Goal: Task Accomplishment & Management: Manage account settings

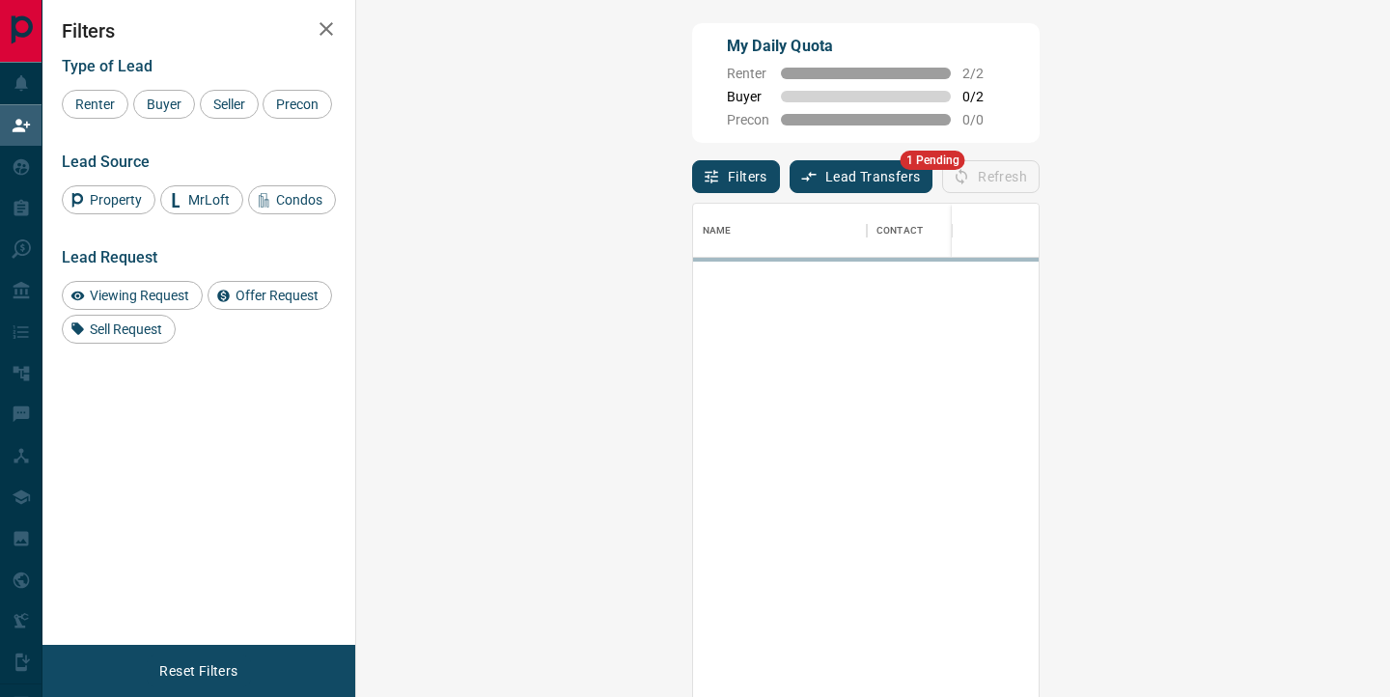
scroll to position [526, 993]
click at [790, 181] on button "Lead Transfers" at bounding box center [862, 176] width 144 height 33
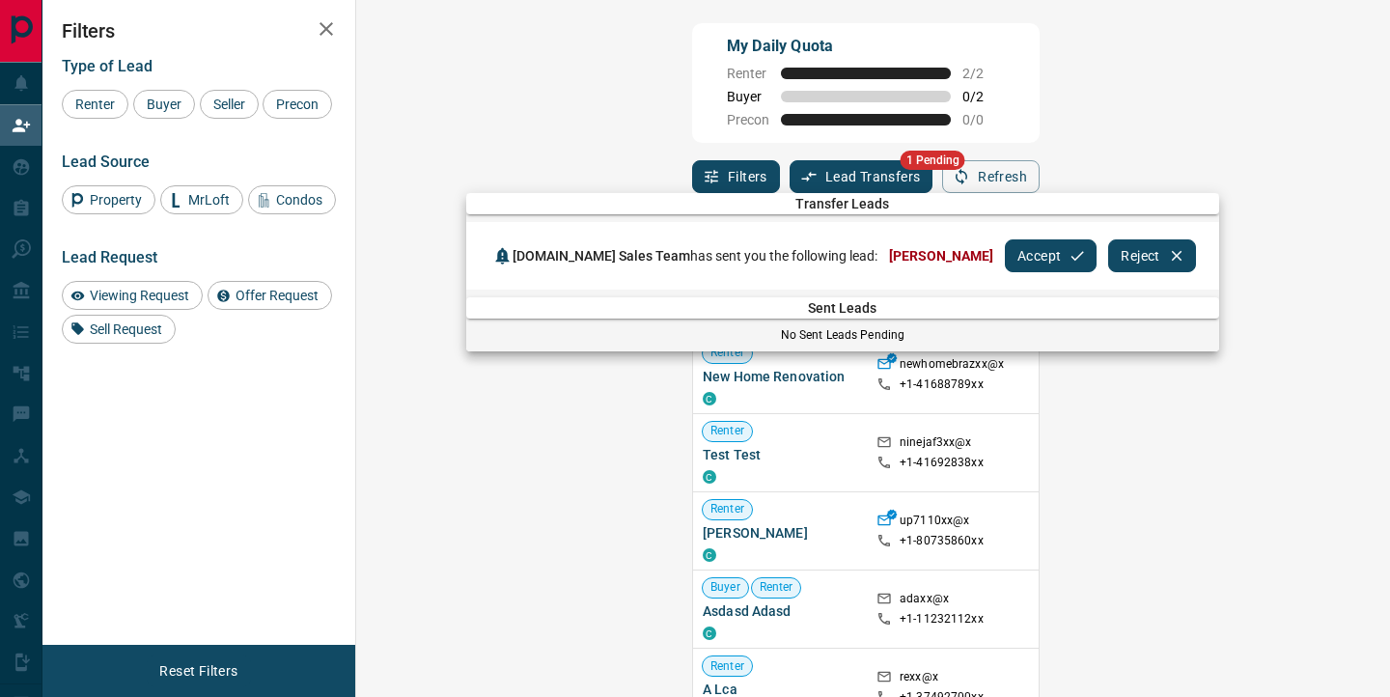
click at [1005, 254] on button "Accept" at bounding box center [1051, 255] width 92 height 33
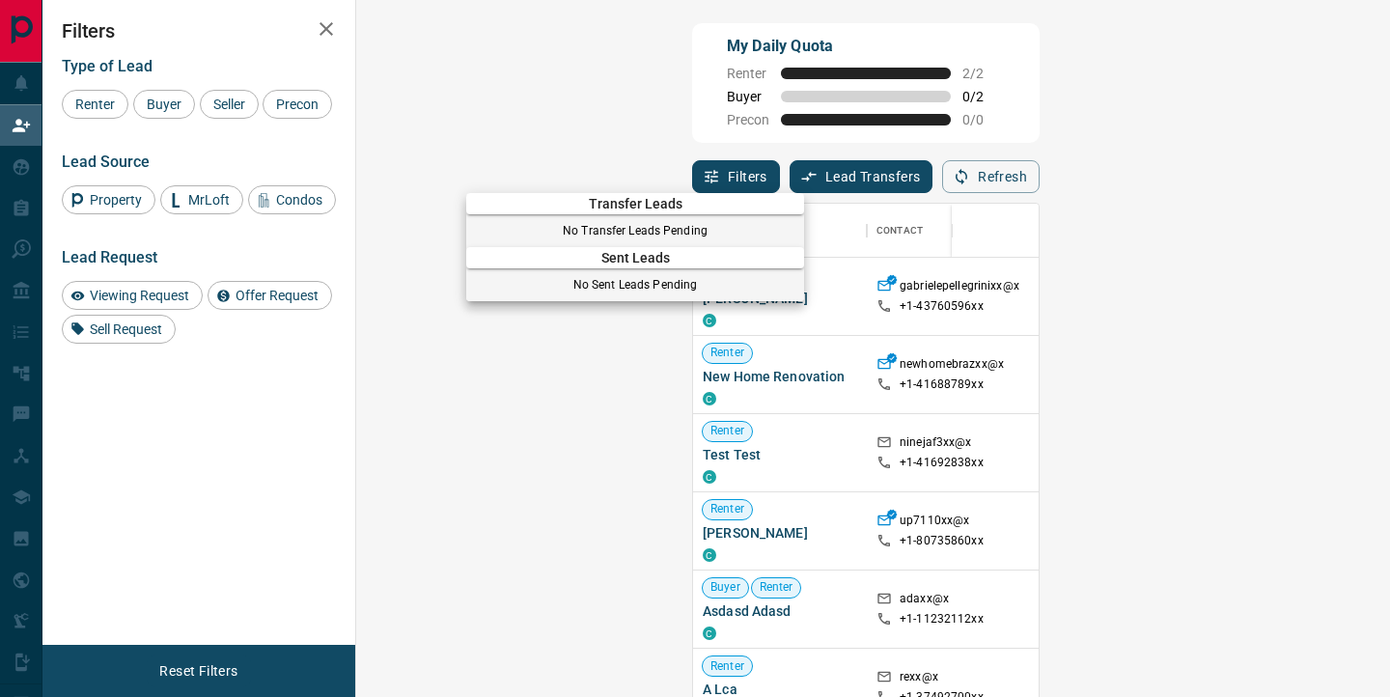
click at [21, 169] on div at bounding box center [695, 348] width 1390 height 697
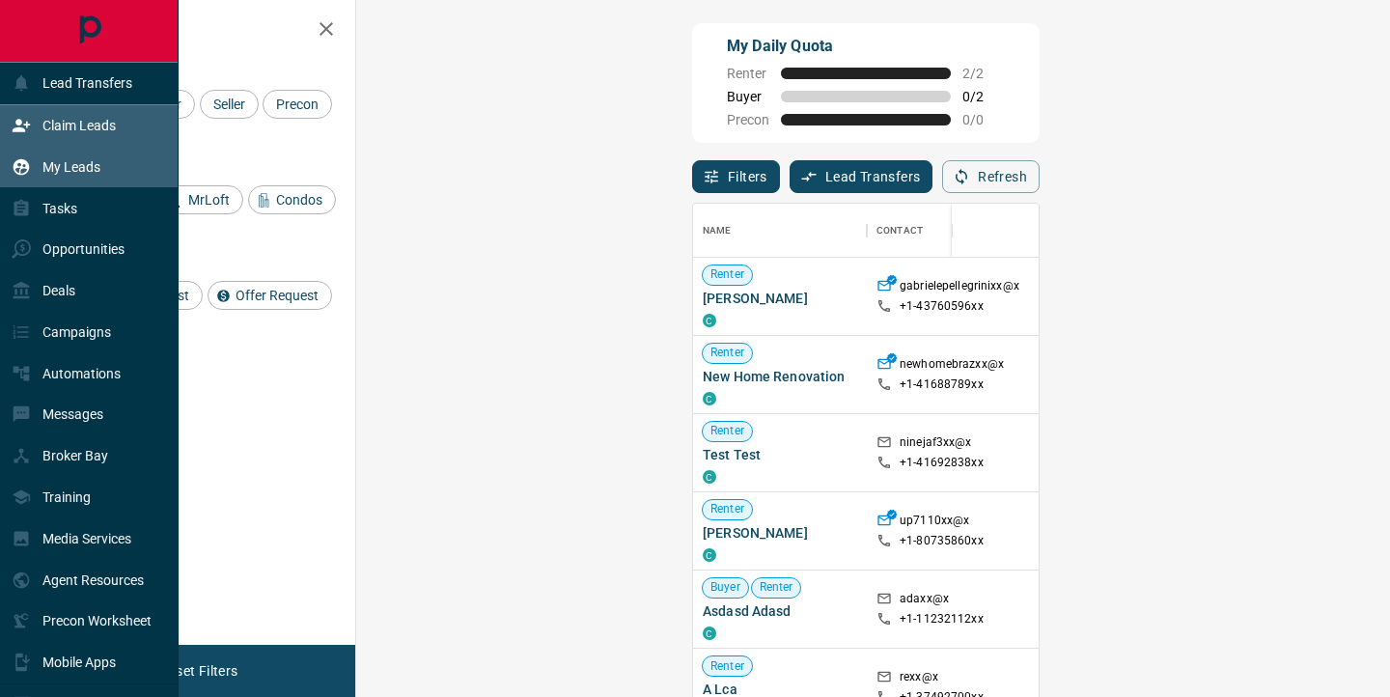
click at [21, 165] on icon at bounding box center [22, 166] width 16 height 16
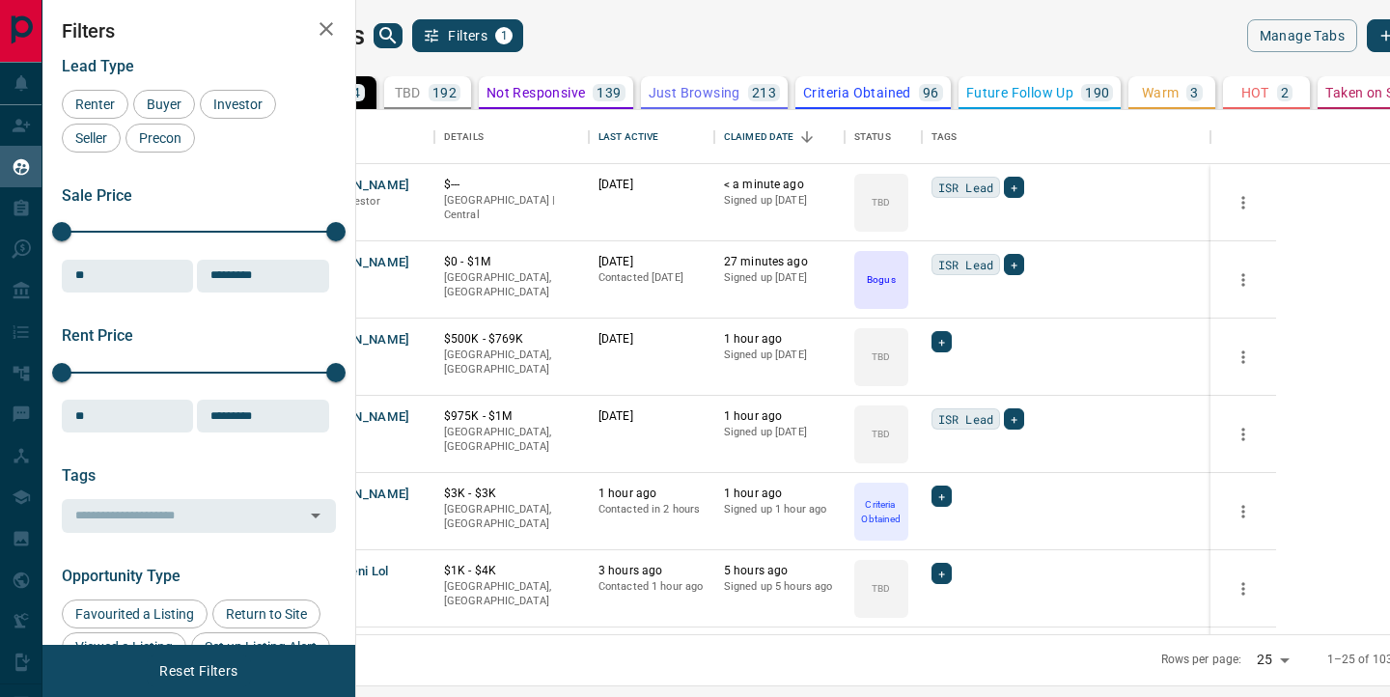
scroll to position [524, 1025]
click at [410, 182] on button "[PERSON_NAME]" at bounding box center [359, 186] width 101 height 18
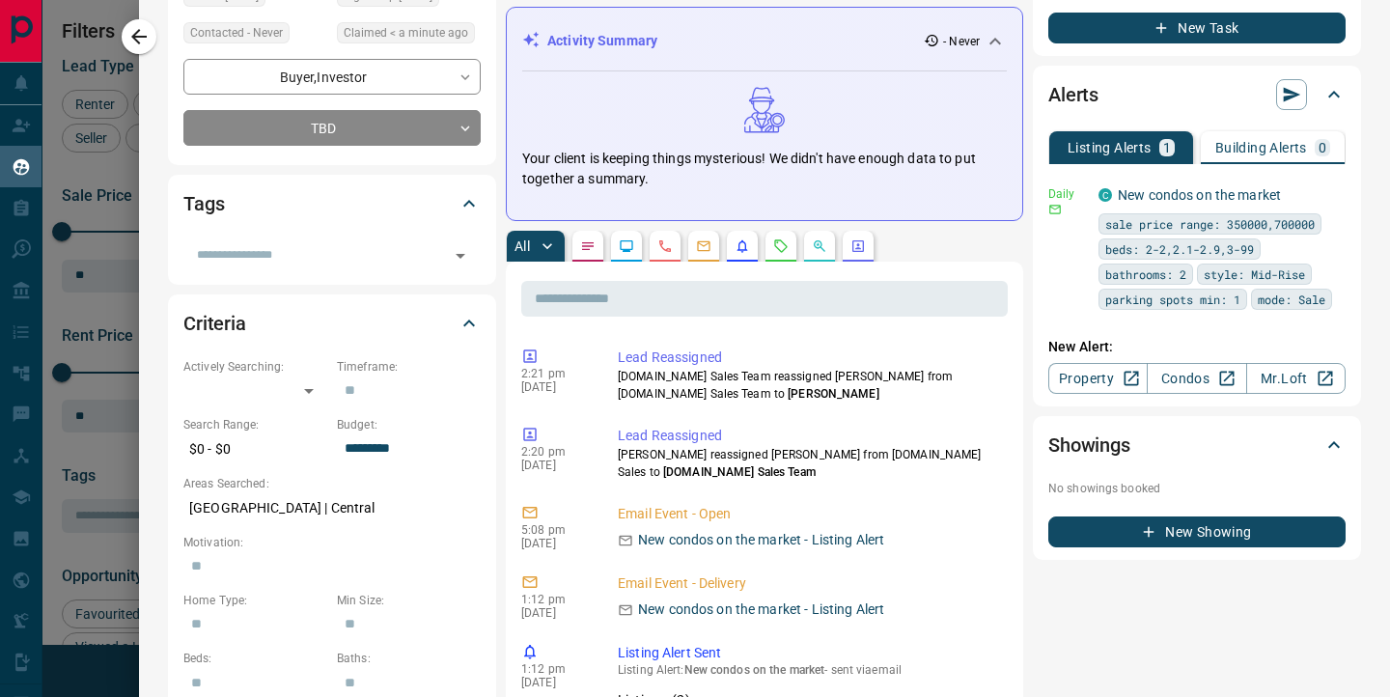
scroll to position [0, 0]
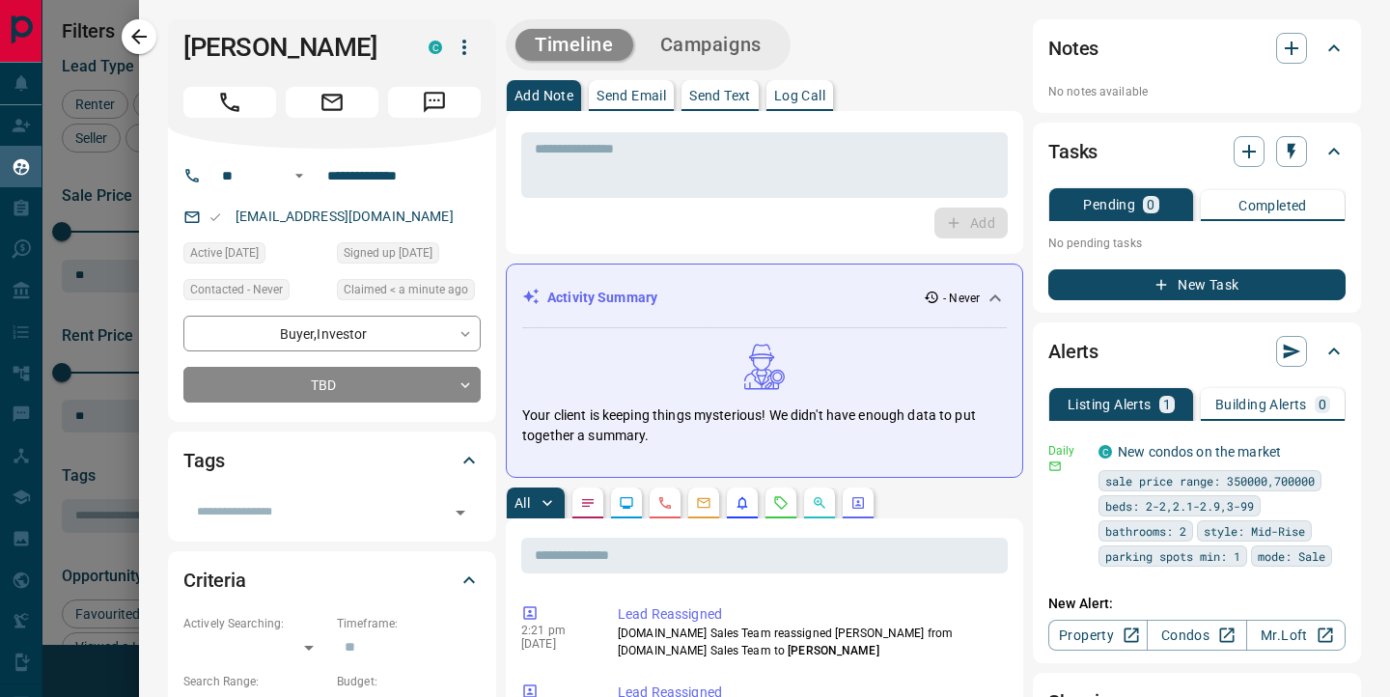
click at [821, 518] on button "button" at bounding box center [819, 503] width 31 height 31
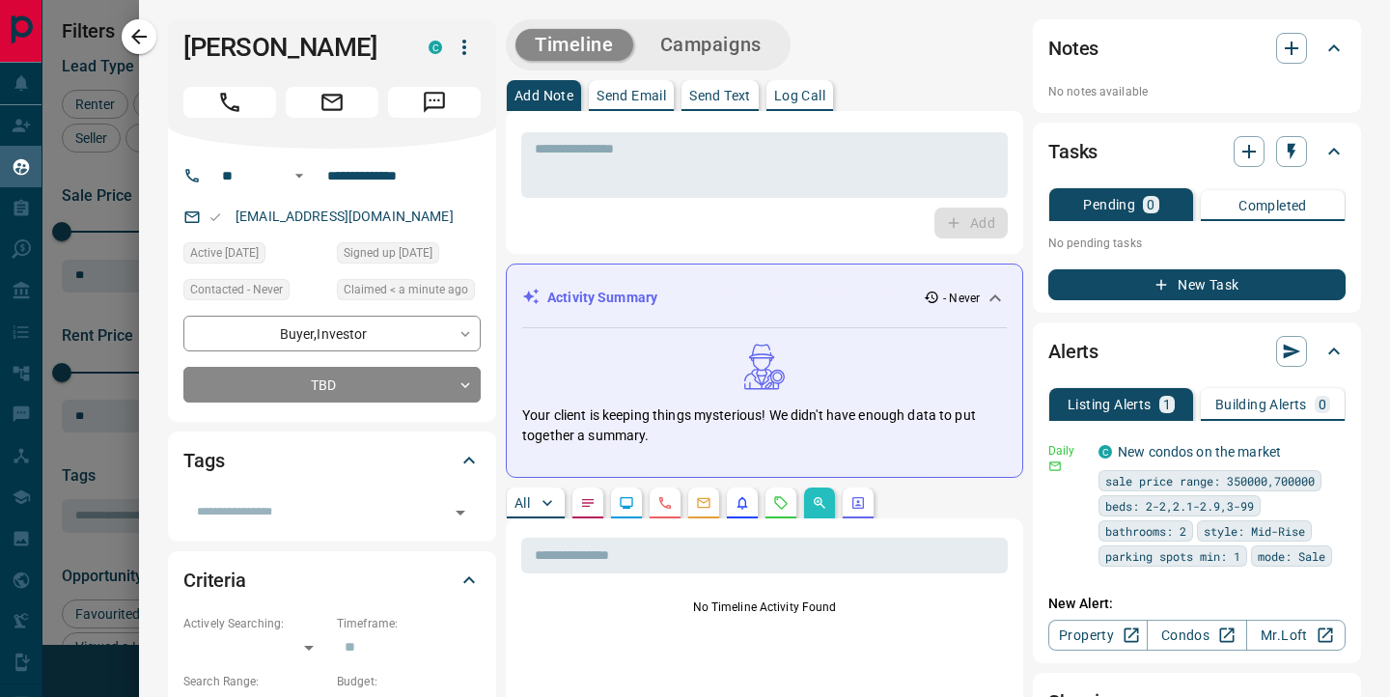
click at [519, 508] on p "All" at bounding box center [522, 503] width 15 height 14
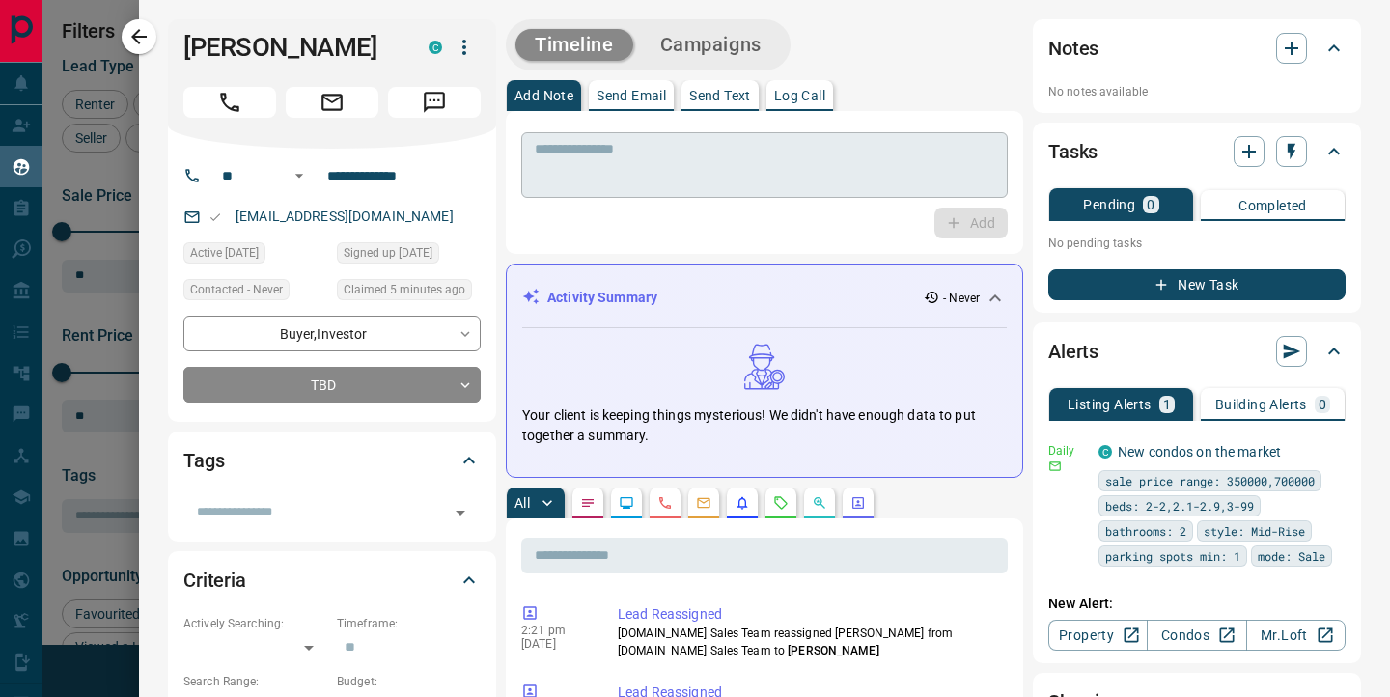
click at [585, 164] on textarea at bounding box center [765, 165] width 460 height 49
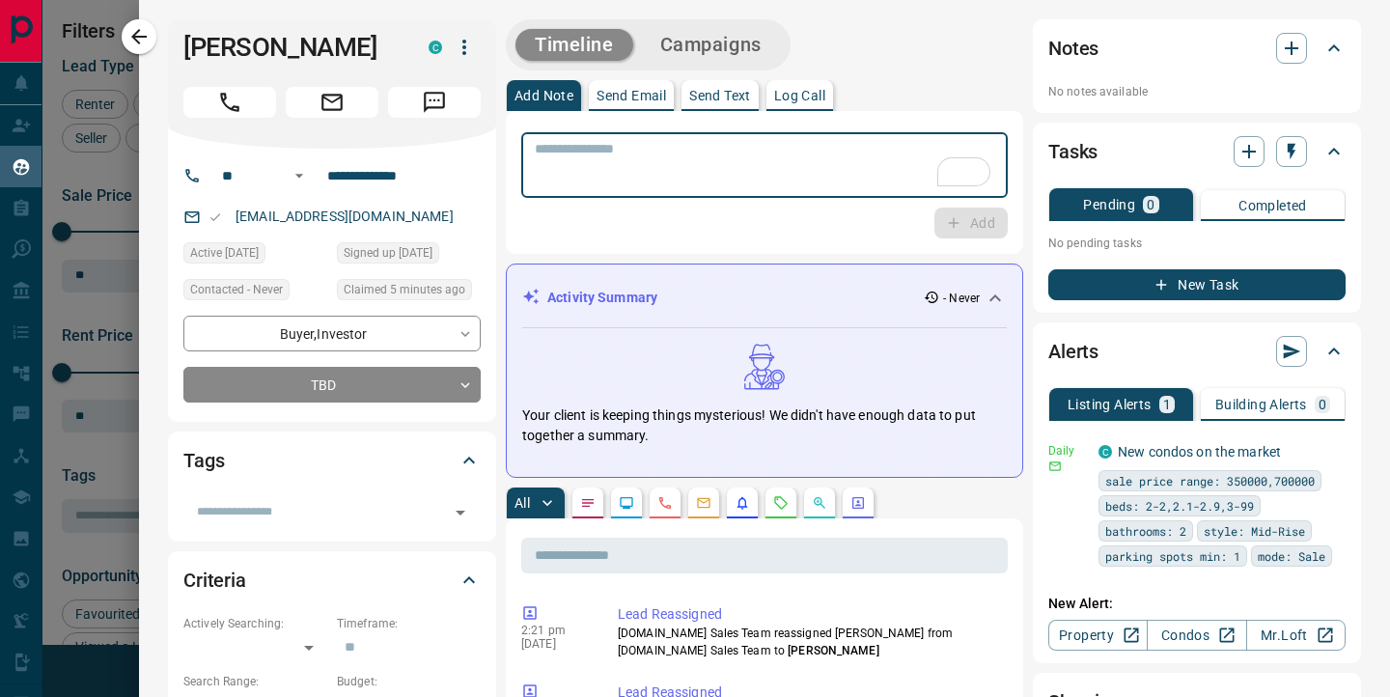
click at [612, 165] on textarea "To enrich screen reader interactions, please activate Accessibility in Grammarl…" at bounding box center [765, 165] width 460 height 49
type textarea "**********"
click at [987, 228] on button "Add" at bounding box center [971, 223] width 73 height 31
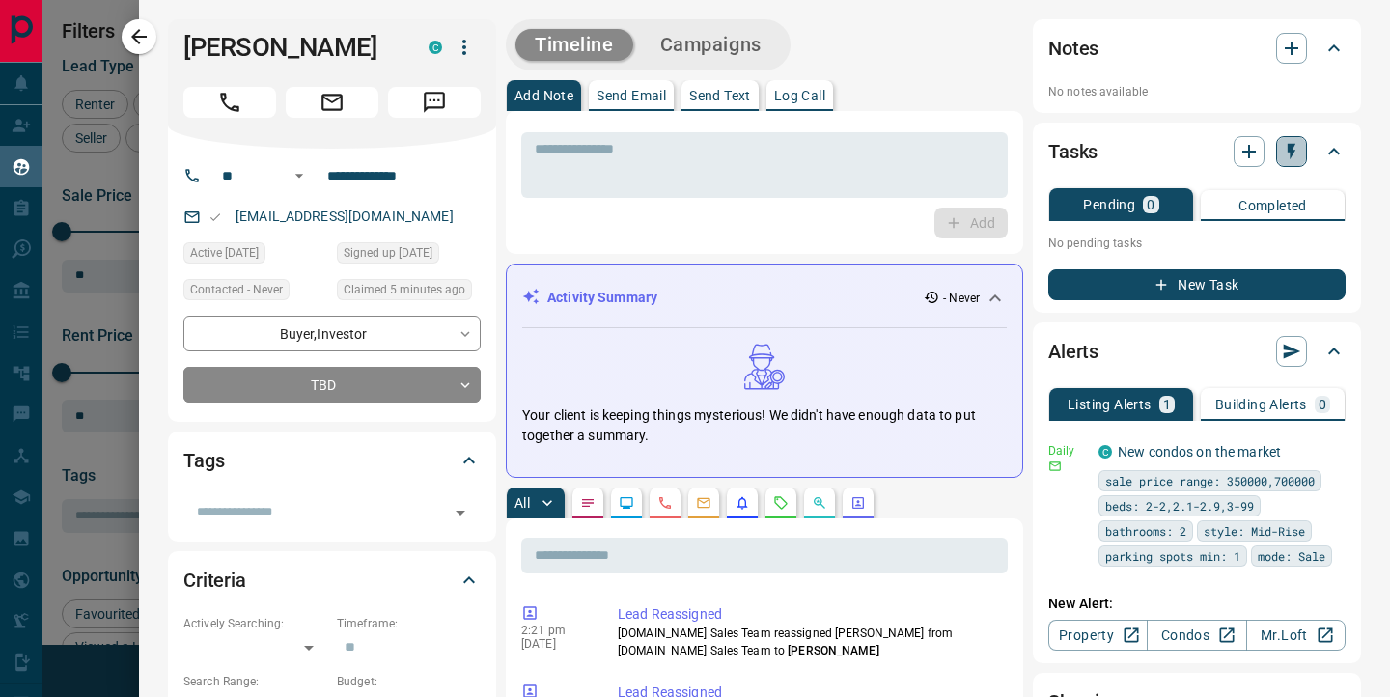
click at [1288, 137] on button "button" at bounding box center [1291, 151] width 31 height 31
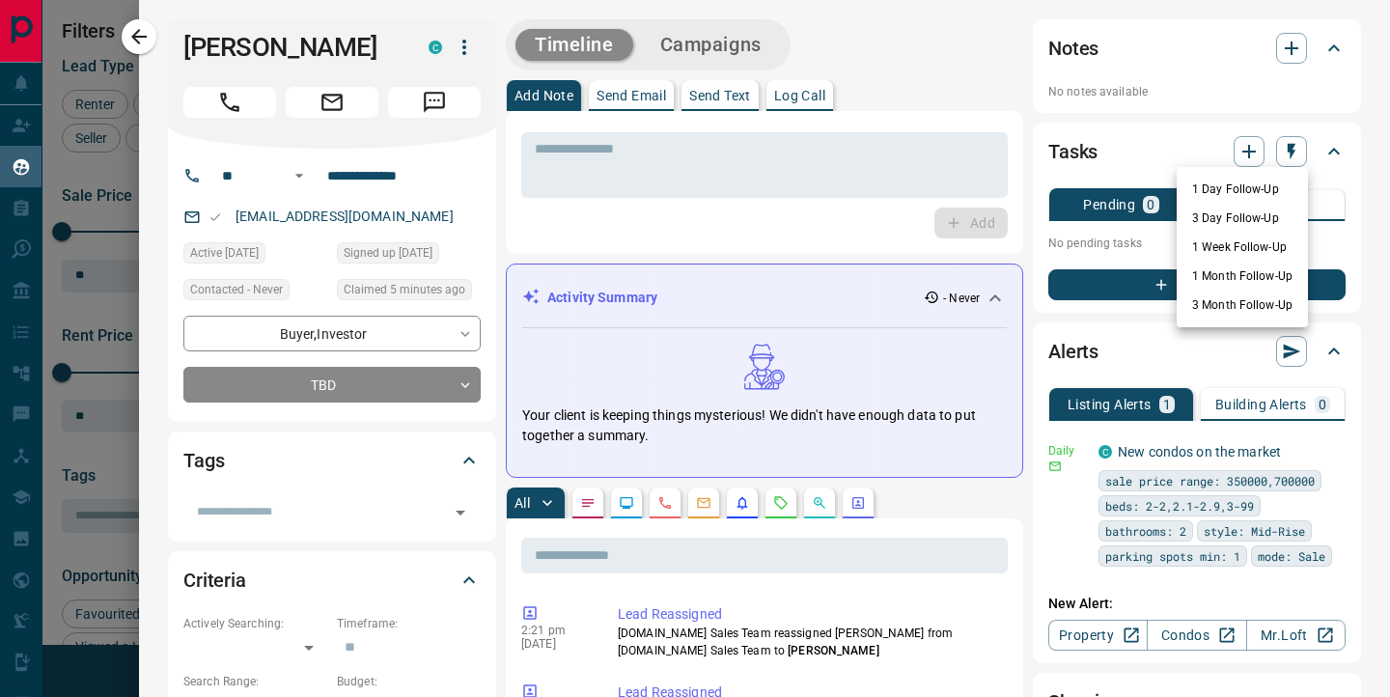
click at [1214, 182] on li "1 Day Follow-Up" at bounding box center [1242, 189] width 131 height 29
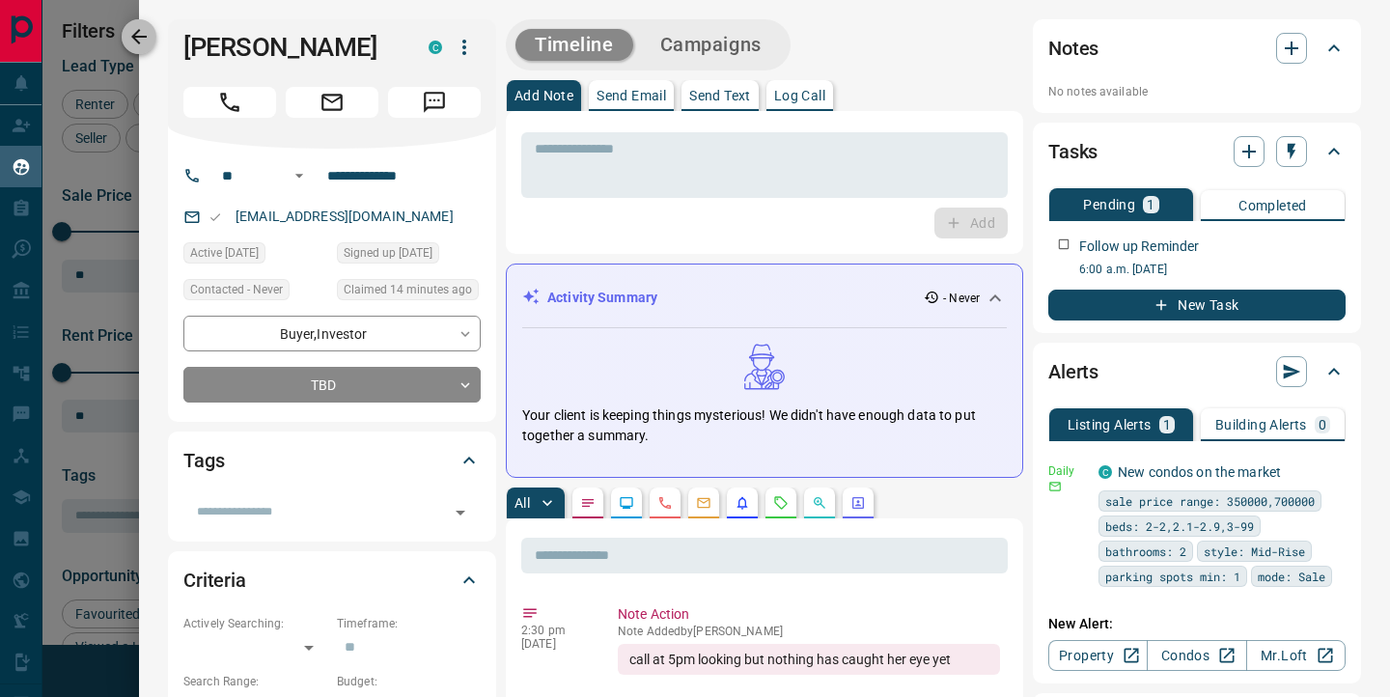
click at [141, 35] on icon "button" at bounding box center [138, 36] width 23 height 23
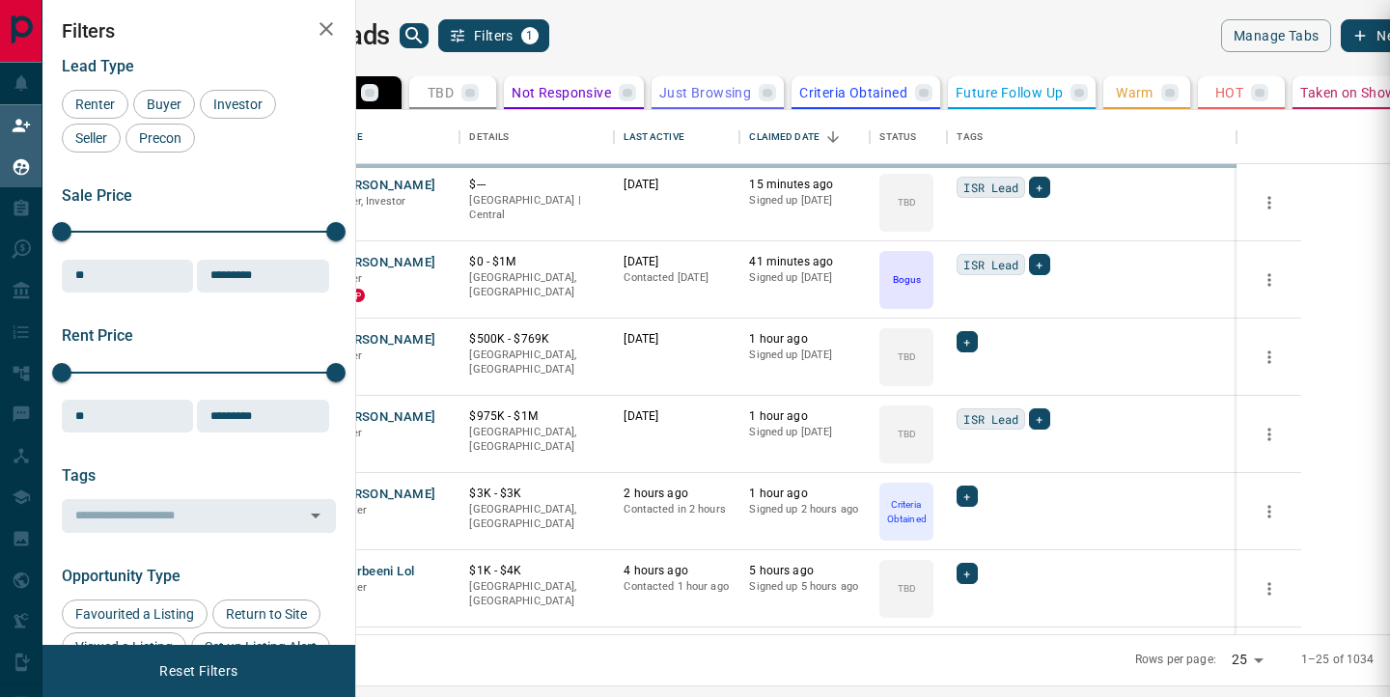
click at [15, 120] on icon at bounding box center [21, 125] width 19 height 19
click at [25, 121] on icon at bounding box center [21, 125] width 19 height 19
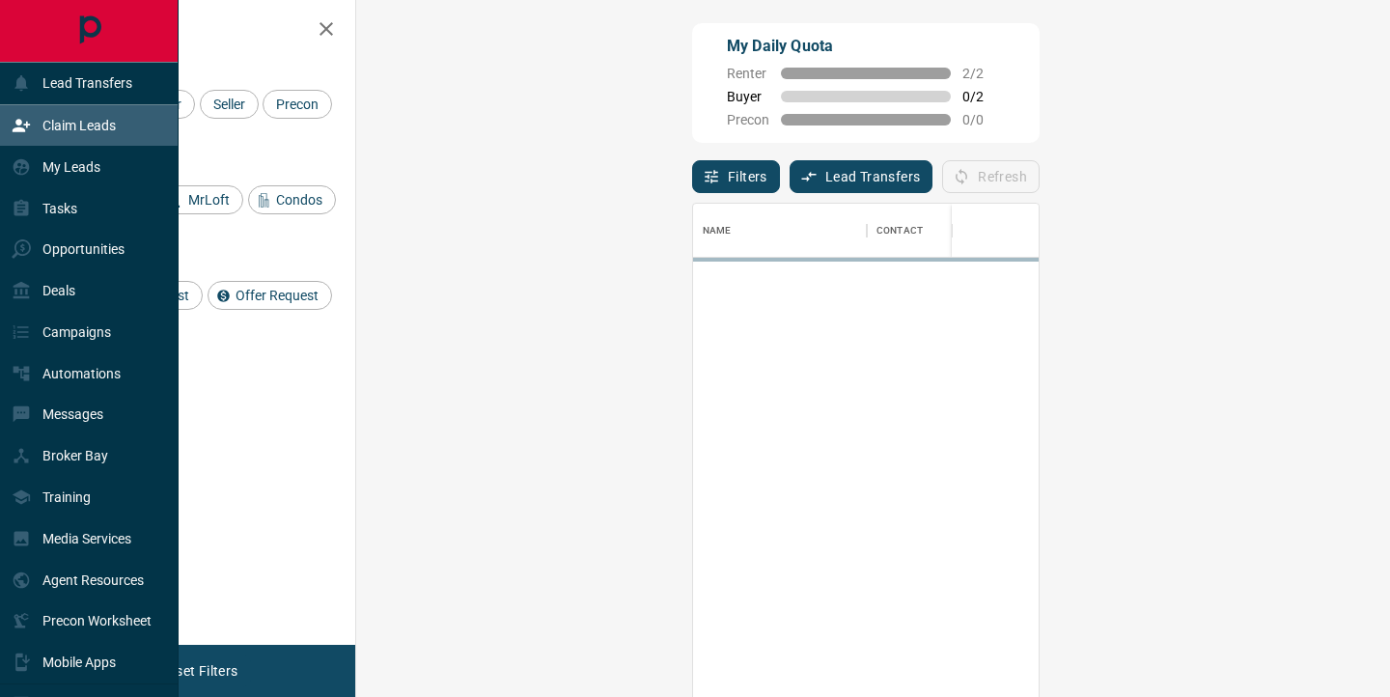
scroll to position [526, 993]
